Goal: Find specific page/section: Find specific page/section

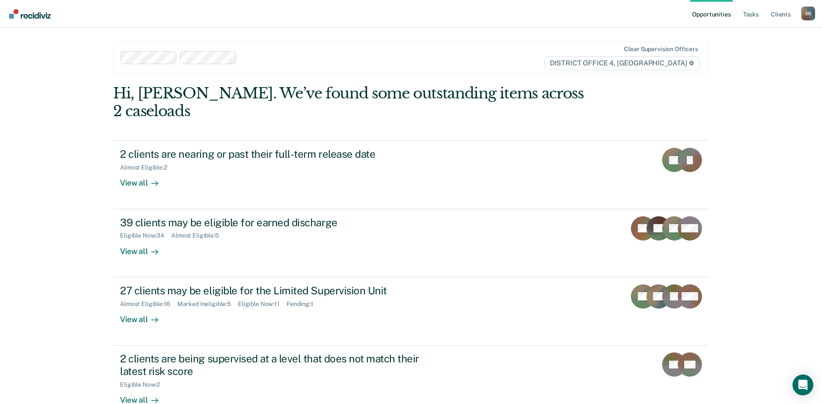
click at [260, 56] on div at bounding box center [384, 58] width 286 height 10
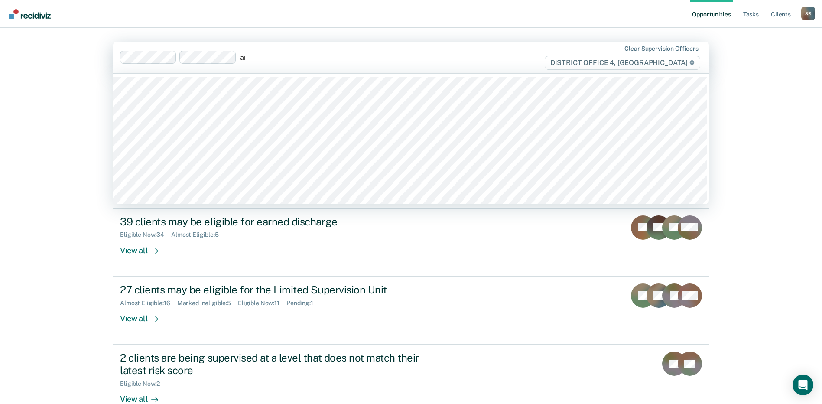
type input "are"
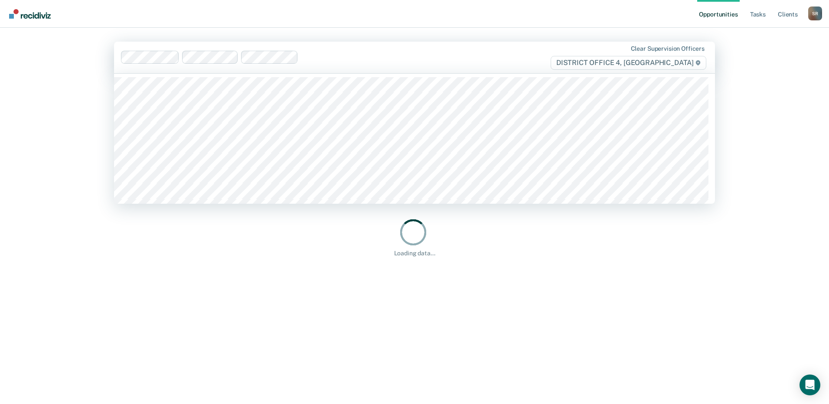
click at [356, 62] on div at bounding box center [416, 57] width 229 height 10
type input "ell"
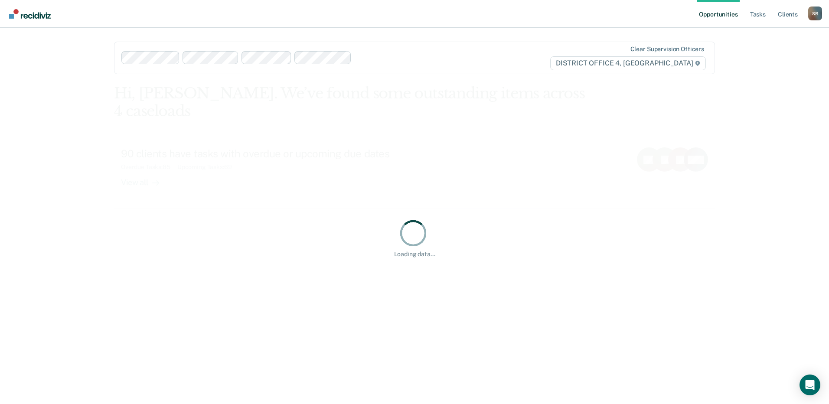
click at [390, 52] on div at bounding box center [326, 57] width 410 height 13
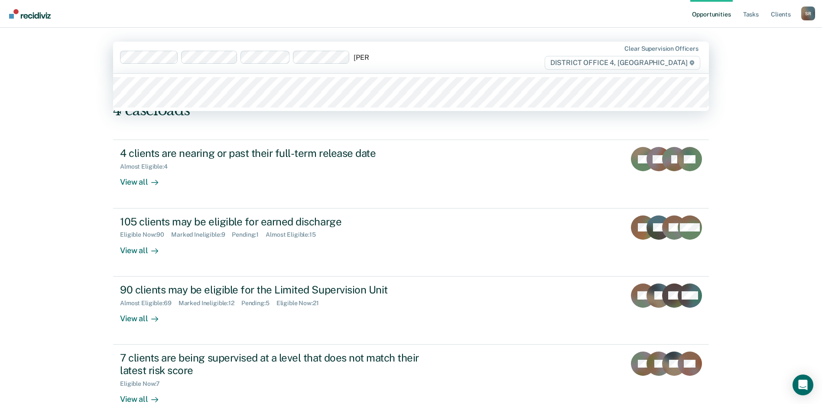
type input "johns"
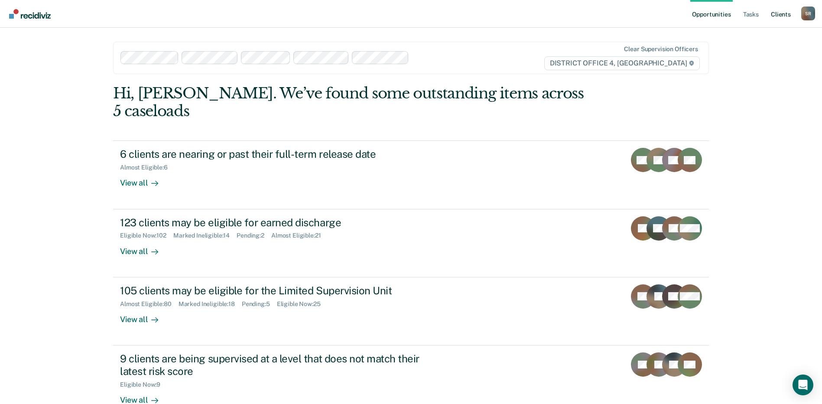
click at [776, 16] on link "Client s" at bounding box center [780, 14] width 23 height 28
